Goal: Task Accomplishment & Management: Use online tool/utility

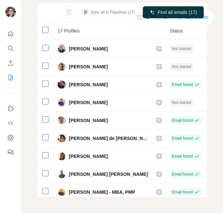
click at [205, 83] on div "My lists / List Export (Custom): [DATE] 16:14 1 0 Buy credits List Export (Cust…" at bounding box center [123, 106] width 202 height 213
drag, startPoint x: 205, startPoint y: 80, endPoint x: 202, endPoint y: 102, distance: 22.1
click at [202, 102] on div "My lists / List Export (Custom): [DATE] 16:14 1 0 Buy credits List Export (Cust…" at bounding box center [123, 106] width 202 height 213
click at [34, 97] on div "My lists / List Export (Custom): [DATE] 16:14 1 0 Buy credits List Export (Cust…" at bounding box center [123, 106] width 202 height 213
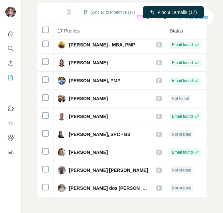
scroll to position [151, 0]
click at [203, 130] on div "My lists / List Export (Custom): [DATE] 16:14 1 0 Buy credits List Export (Cust…" at bounding box center [123, 106] width 202 height 213
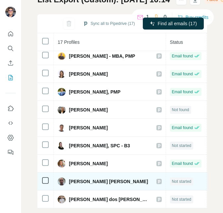
scroll to position [70, 0]
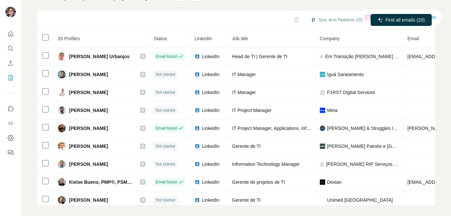
scroll to position [63, 0]
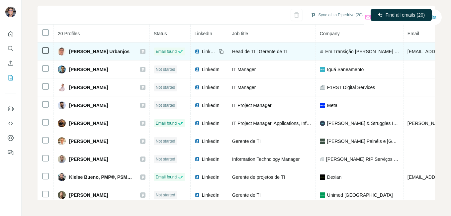
click at [203, 51] on span "LinkedIn" at bounding box center [209, 51] width 15 height 7
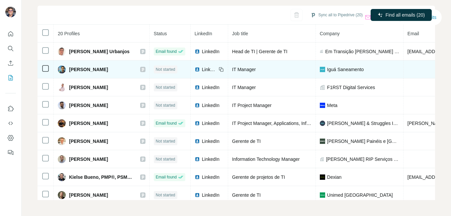
click at [205, 68] on span "LinkedIn" at bounding box center [209, 69] width 15 height 7
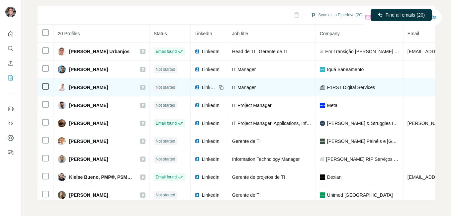
click at [205, 86] on span "LinkedIn" at bounding box center [209, 87] width 15 height 7
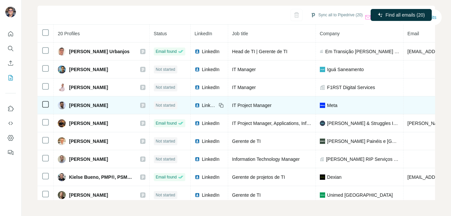
click at [205, 103] on span "LinkedIn" at bounding box center [209, 105] width 15 height 7
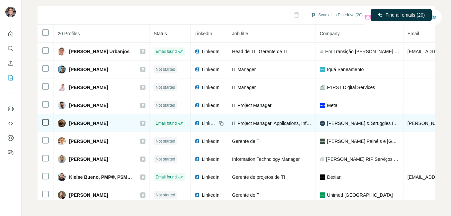
click at [202, 124] on span "LinkedIn" at bounding box center [209, 123] width 15 height 7
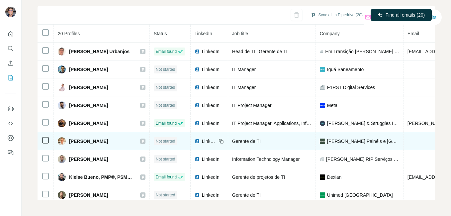
click at [204, 140] on span "LinkedIn" at bounding box center [209, 141] width 15 height 7
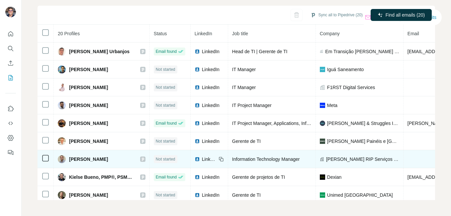
click at [205, 160] on span "LinkedIn" at bounding box center [209, 159] width 15 height 7
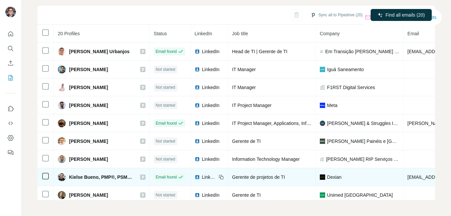
click at [207, 176] on span "LinkedIn" at bounding box center [209, 177] width 15 height 7
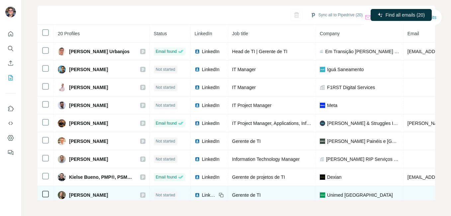
click at [206, 192] on span "LinkedIn" at bounding box center [209, 195] width 15 height 7
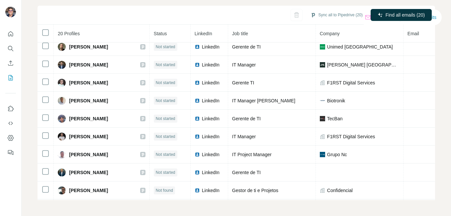
scroll to position [156, 0]
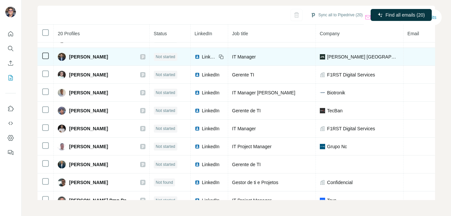
click at [202, 57] on span "LinkedIn" at bounding box center [209, 56] width 15 height 7
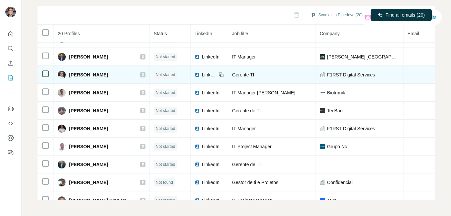
click at [204, 74] on span "LinkedIn" at bounding box center [209, 74] width 15 height 7
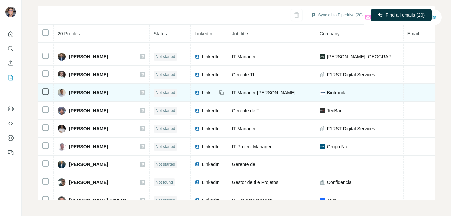
click at [205, 93] on span "LinkedIn" at bounding box center [209, 92] width 15 height 7
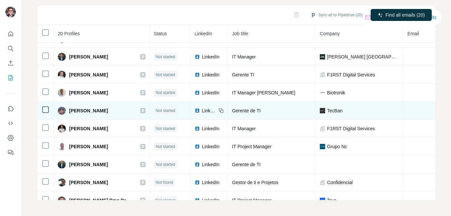
click at [204, 110] on span "LinkedIn" at bounding box center [209, 110] width 15 height 7
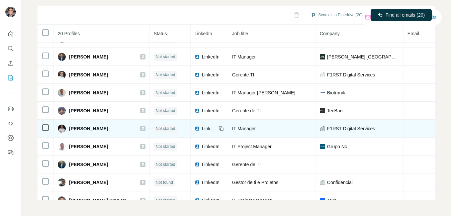
click at [202, 127] on span "LinkedIn" at bounding box center [209, 128] width 15 height 7
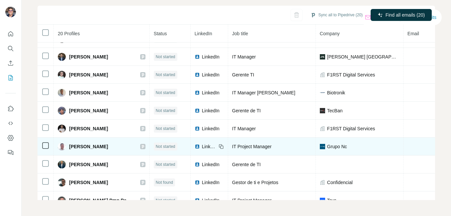
click at [202, 146] on span "LinkedIn" at bounding box center [209, 146] width 15 height 7
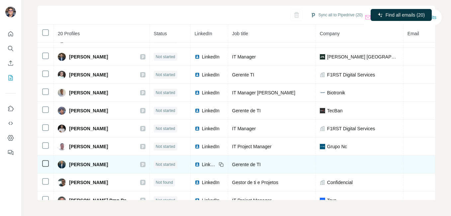
click at [203, 165] on span "LinkedIn" at bounding box center [209, 164] width 15 height 7
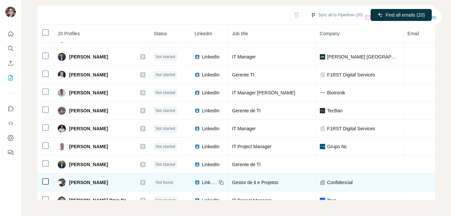
click at [203, 182] on span "LinkedIn" at bounding box center [209, 182] width 15 height 7
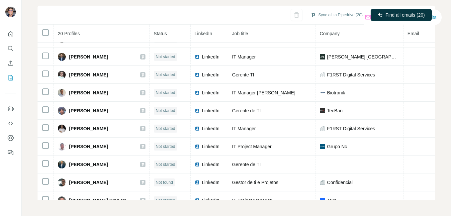
click at [121, 8] on div "Sync all to Pipedrive (20) Find all emails (20)" at bounding box center [236, 15] width 397 height 19
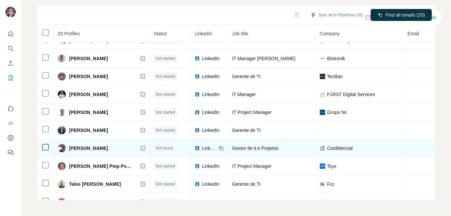
scroll to position [205, 0]
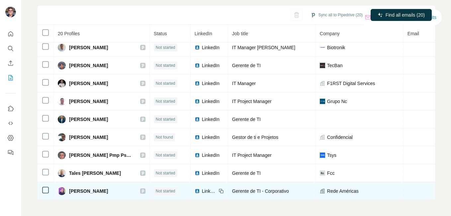
click at [202, 188] on span "LinkedIn" at bounding box center [209, 191] width 15 height 7
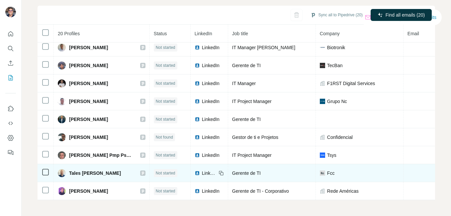
click at [207, 170] on span "LinkedIn" at bounding box center [209, 173] width 15 height 7
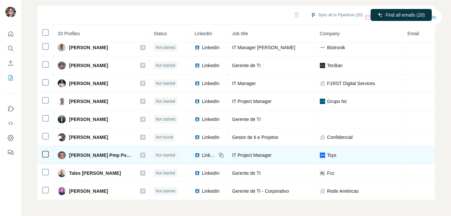
click at [206, 153] on span "LinkedIn" at bounding box center [209, 155] width 15 height 7
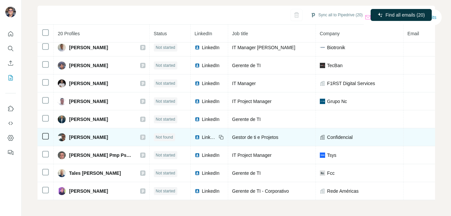
click at [204, 134] on span "LinkedIn" at bounding box center [209, 137] width 15 height 7
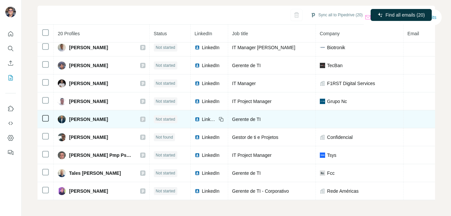
click at [204, 121] on td "LinkedIn" at bounding box center [210, 119] width 38 height 18
click at [203, 119] on span "LinkedIn" at bounding box center [209, 119] width 15 height 7
